Goal: Information Seeking & Learning: Understand process/instructions

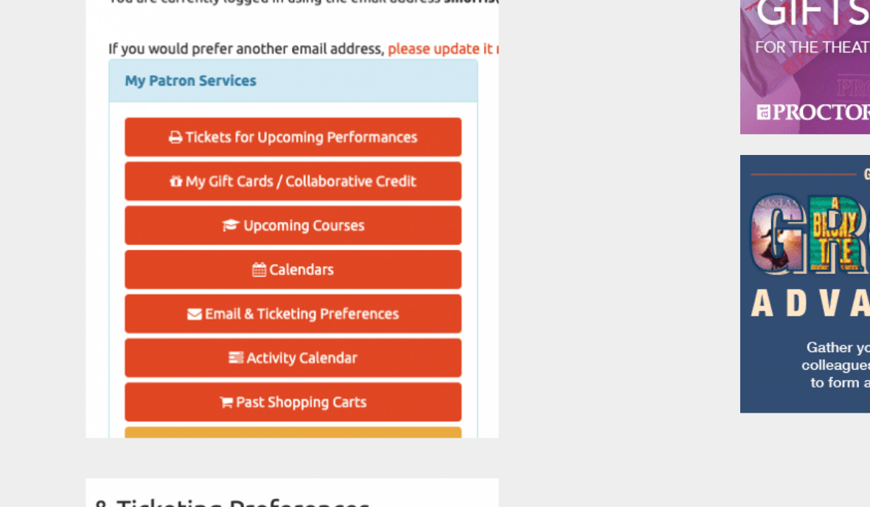
scroll to position [727, 0]
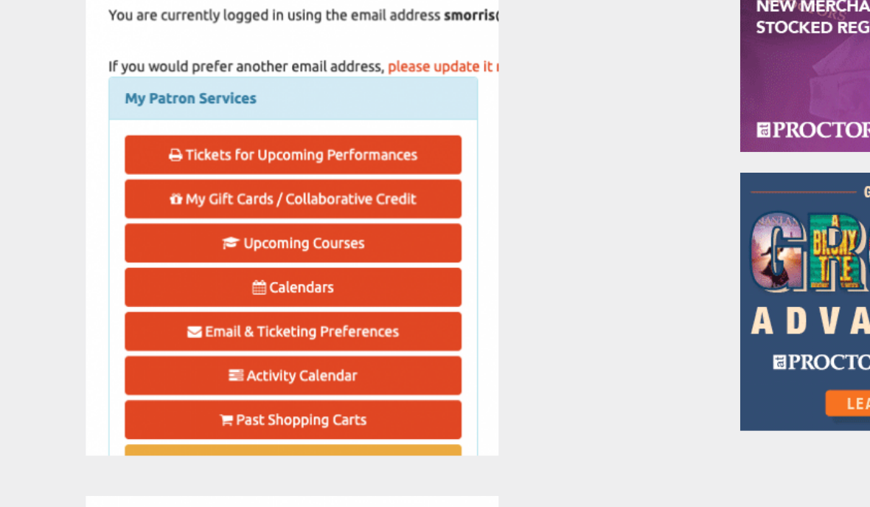
click at [294, 111] on img at bounding box center [240, 220] width 295 height 381
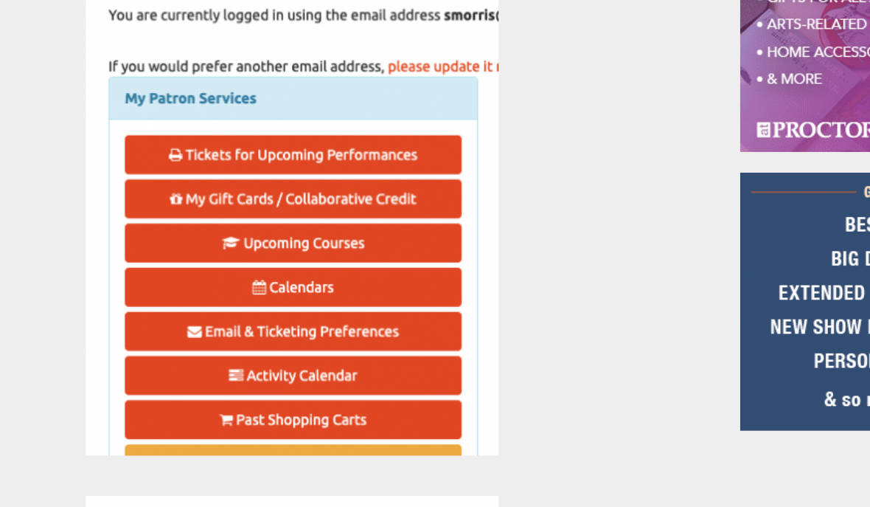
click at [223, 112] on img at bounding box center [240, 220] width 295 height 381
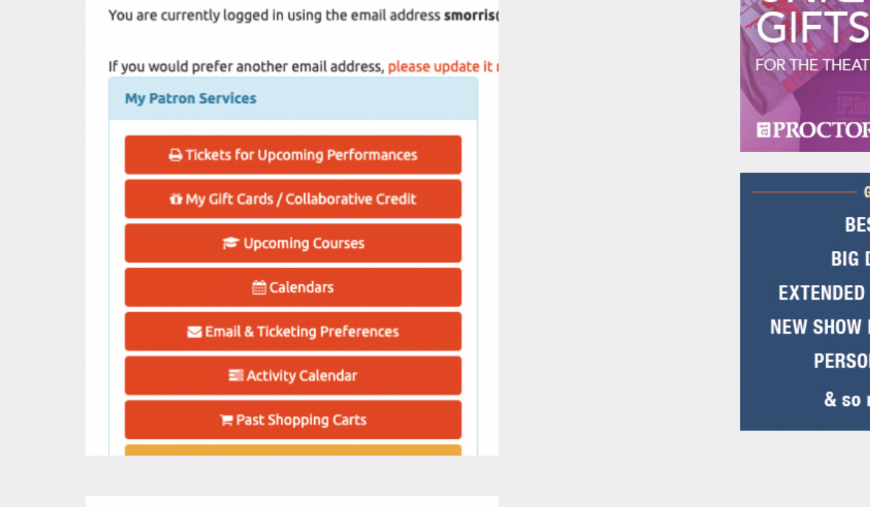
click at [214, 109] on img at bounding box center [240, 220] width 295 height 381
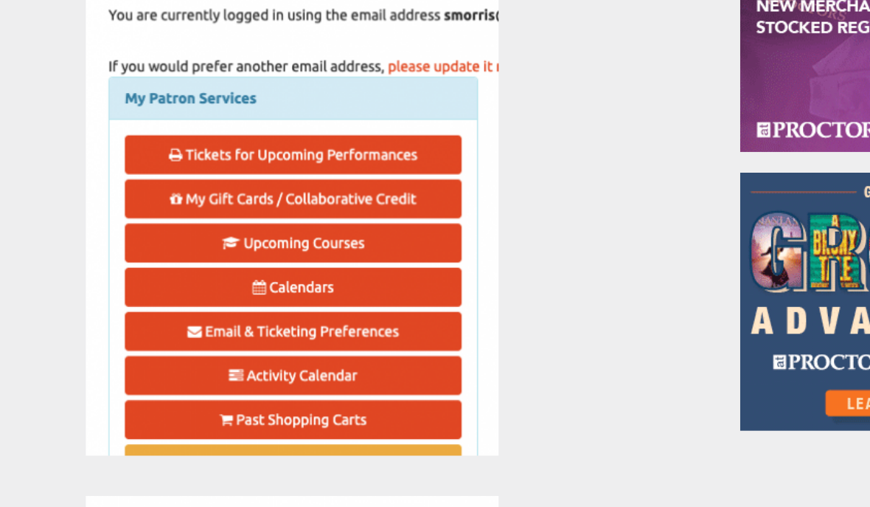
click at [217, 113] on img at bounding box center [240, 220] width 295 height 381
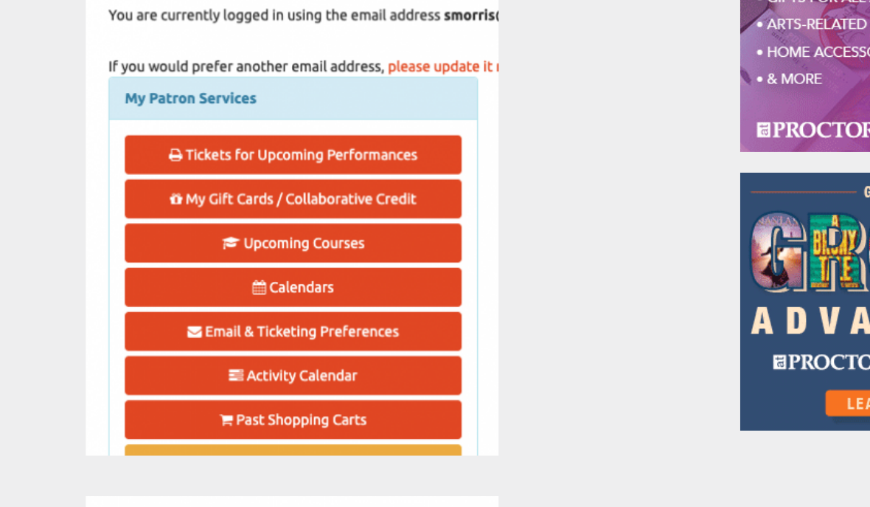
click at [213, 100] on img at bounding box center [240, 220] width 295 height 381
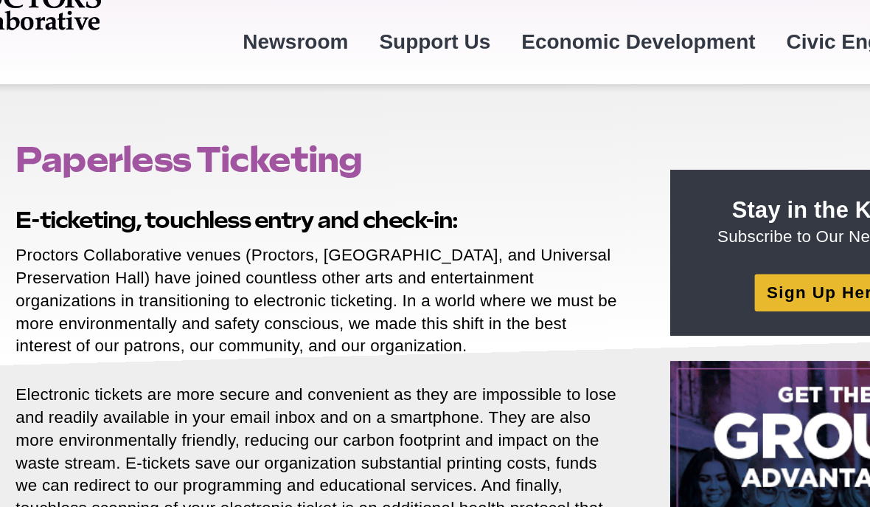
scroll to position [0, 0]
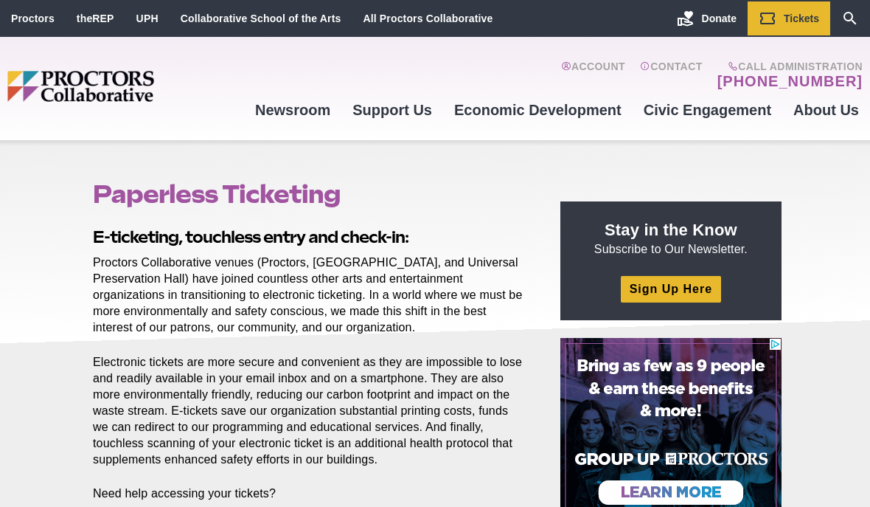
click at [231, 96] on img "Main site navigation and header" at bounding box center [125, 87] width 237 height 32
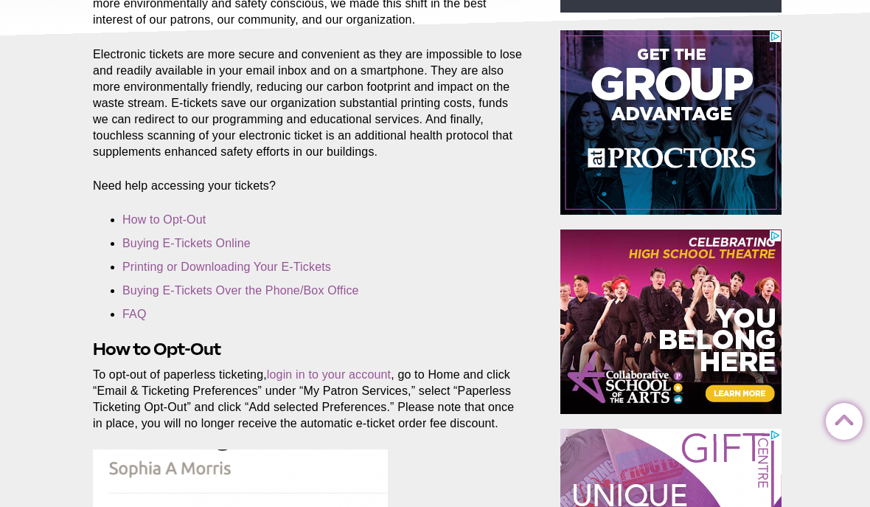
scroll to position [308, 0]
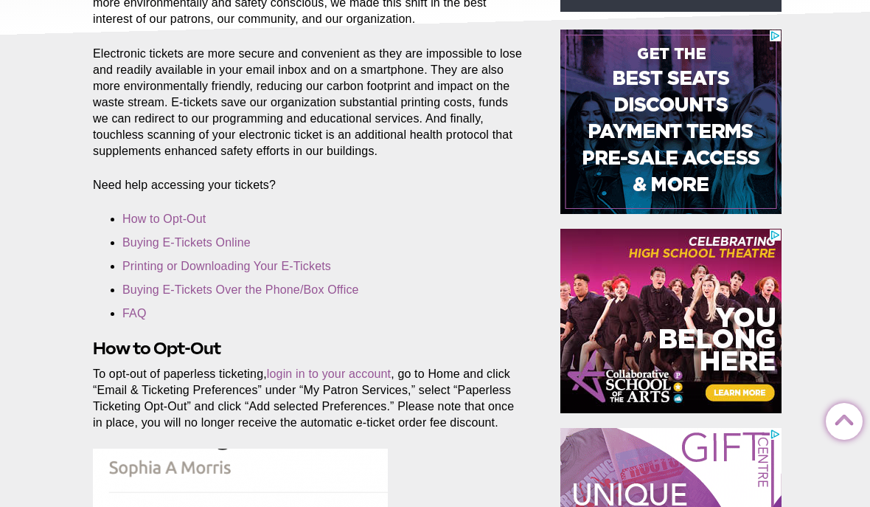
click at [321, 268] on link "Printing or Downloading Your E-Tickets" at bounding box center [226, 266] width 209 height 13
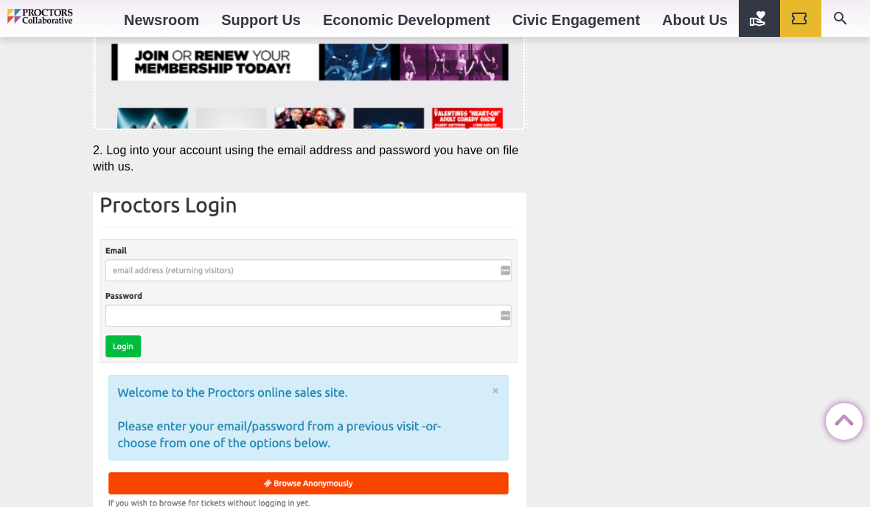
scroll to position [2942, 0]
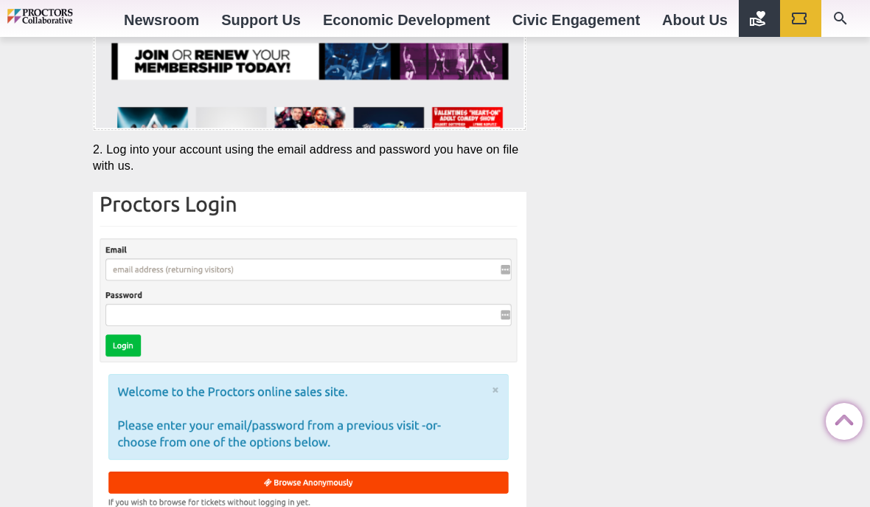
click at [171, 268] on img at bounding box center [310, 375] width 434 height 366
click at [204, 267] on img at bounding box center [310, 375] width 434 height 366
click at [208, 271] on img at bounding box center [310, 375] width 434 height 366
click at [202, 264] on img at bounding box center [310, 375] width 434 height 366
click at [192, 273] on img at bounding box center [310, 375] width 434 height 366
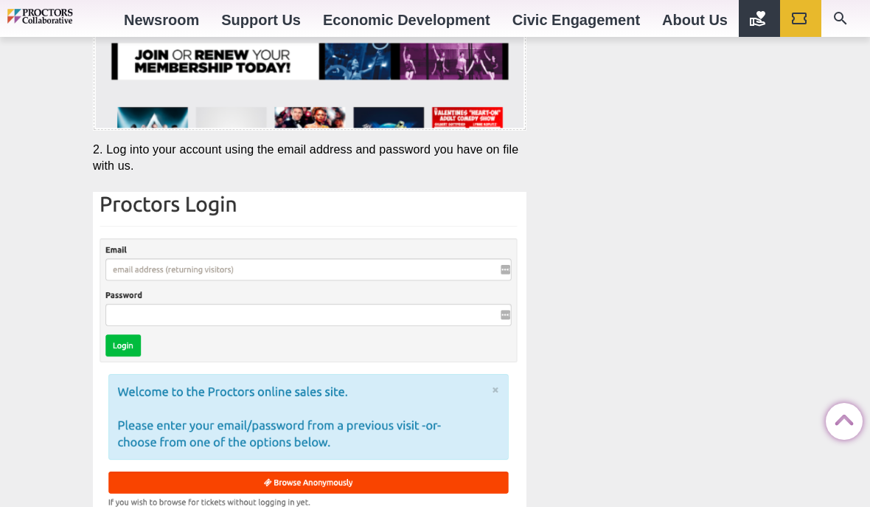
click at [174, 316] on img at bounding box center [310, 375] width 434 height 366
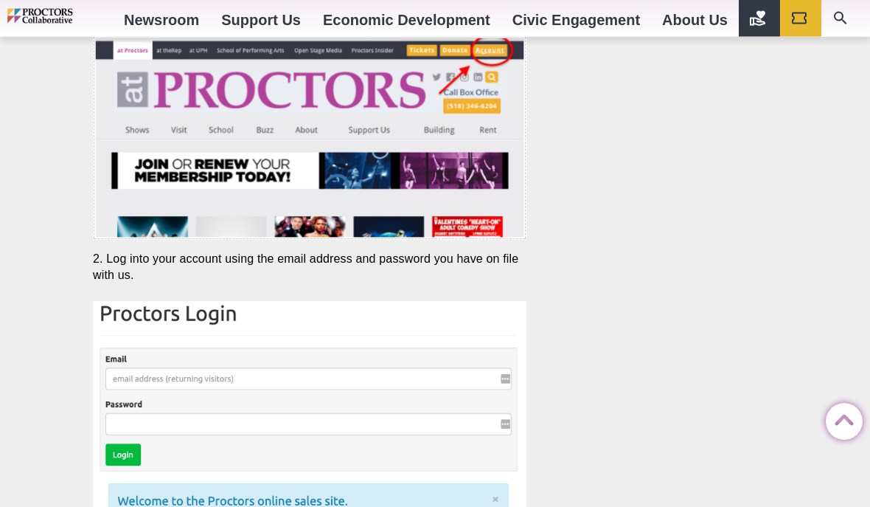
scroll to position [2840, 0]
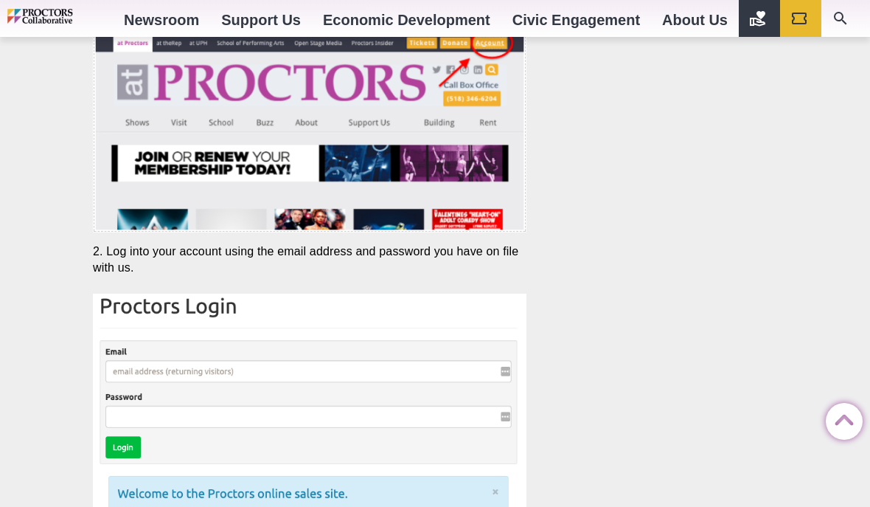
click at [192, 370] on img at bounding box center [310, 477] width 434 height 366
click at [505, 375] on img at bounding box center [310, 477] width 434 height 366
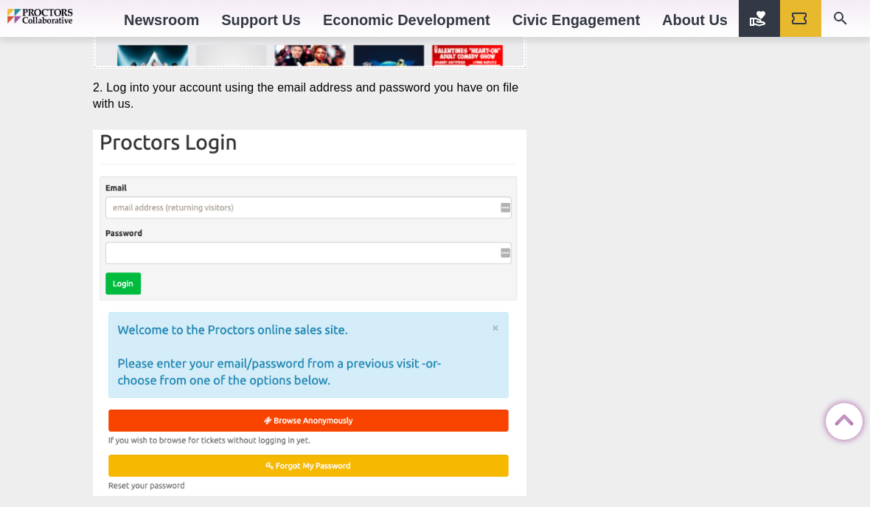
scroll to position [3033, 0]
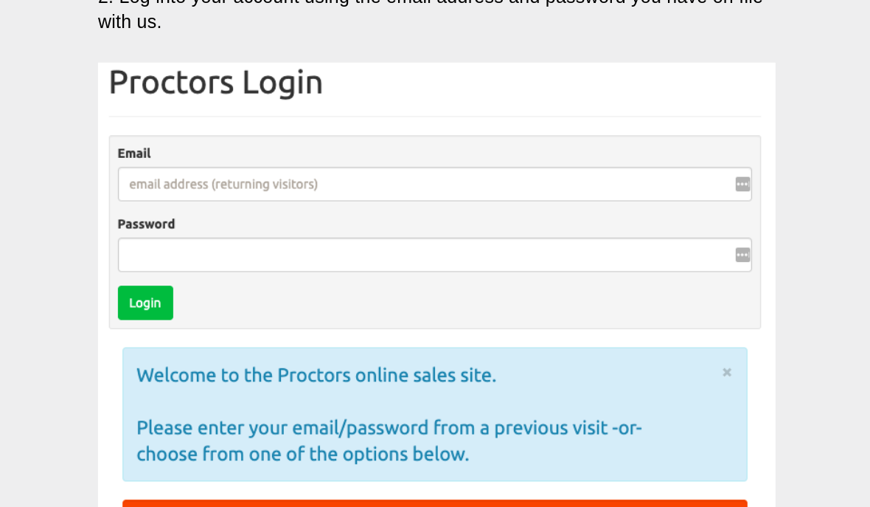
click at [94, 193] on img at bounding box center [310, 284] width 434 height 366
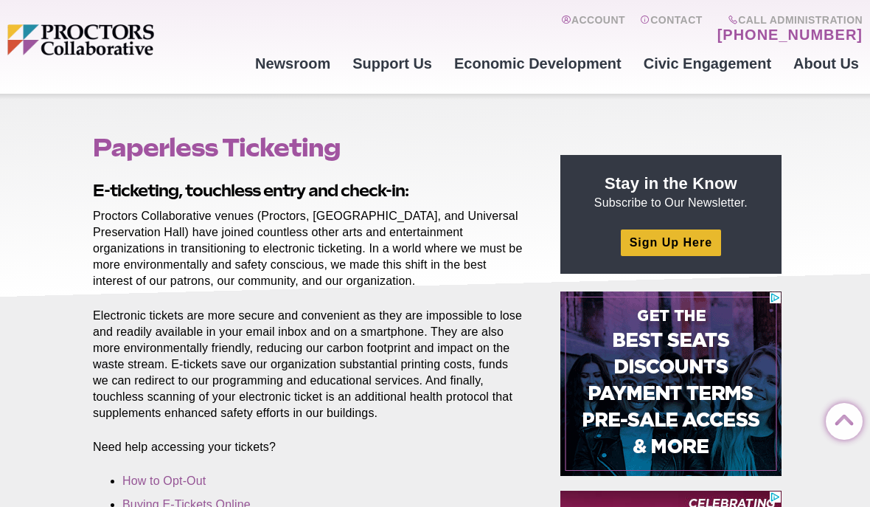
scroll to position [0, 0]
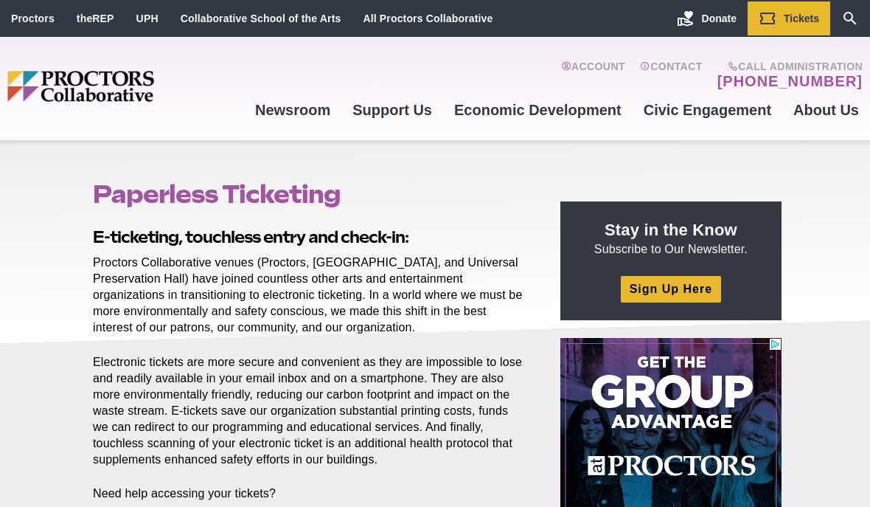
click at [72, 87] on img "Main site navigation and header" at bounding box center [125, 87] width 237 height 32
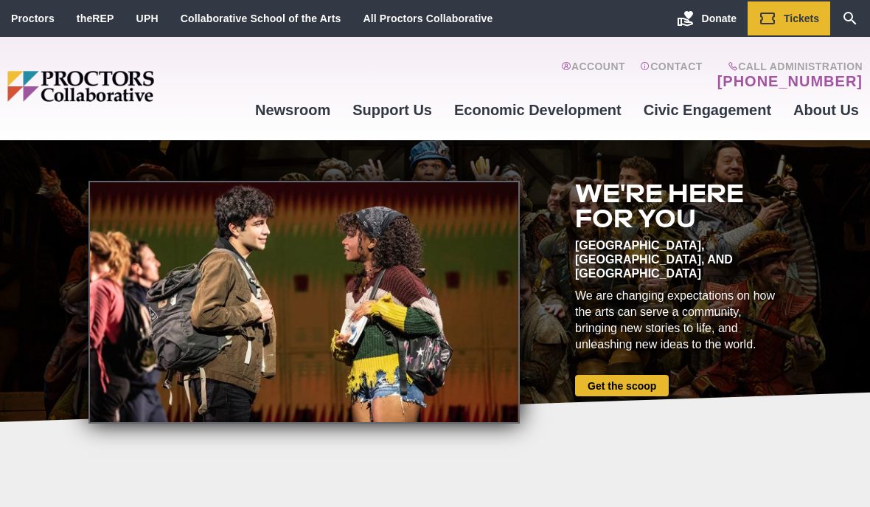
click at [614, 69] on link "Account" at bounding box center [593, 75] width 64 height 30
